Goal: Find specific fact: Find specific fact

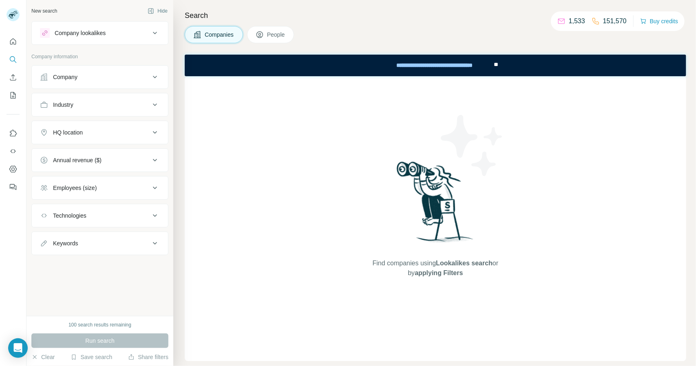
click at [608, 19] on p "151,570" at bounding box center [615, 21] width 24 height 10
copy p "151,570"
click at [575, 24] on p "1,533" at bounding box center [577, 21] width 16 height 10
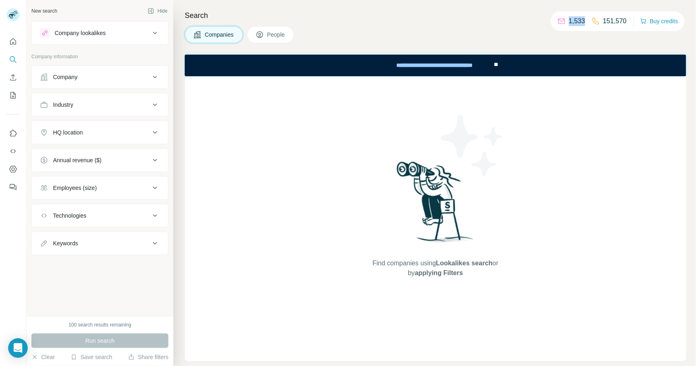
copy p "1,533"
